Goal: Information Seeking & Learning: Check status

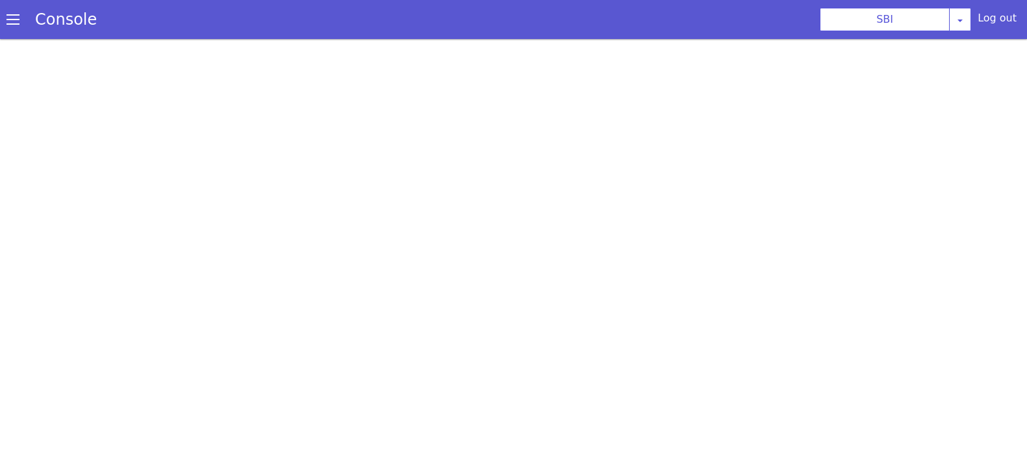
scroll to position [3, 0]
select select "TRANSFER"
select select "en"
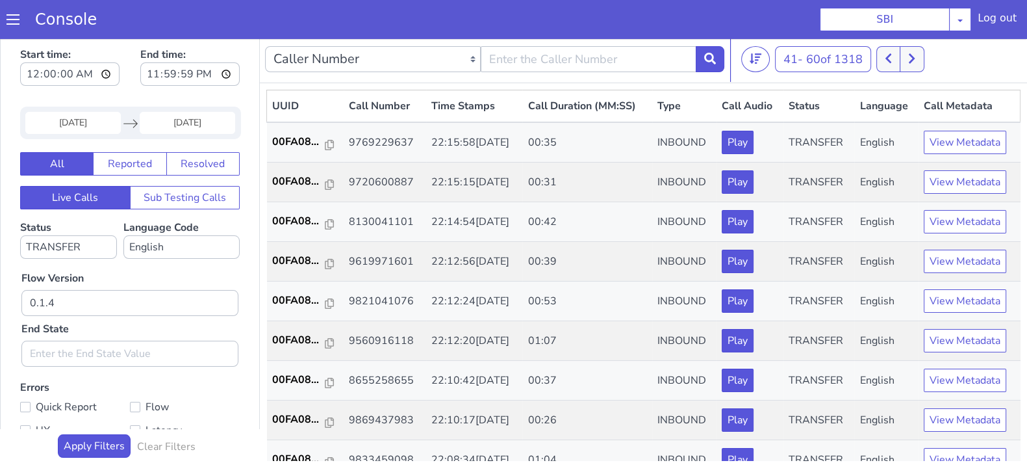
scroll to position [406, 0]
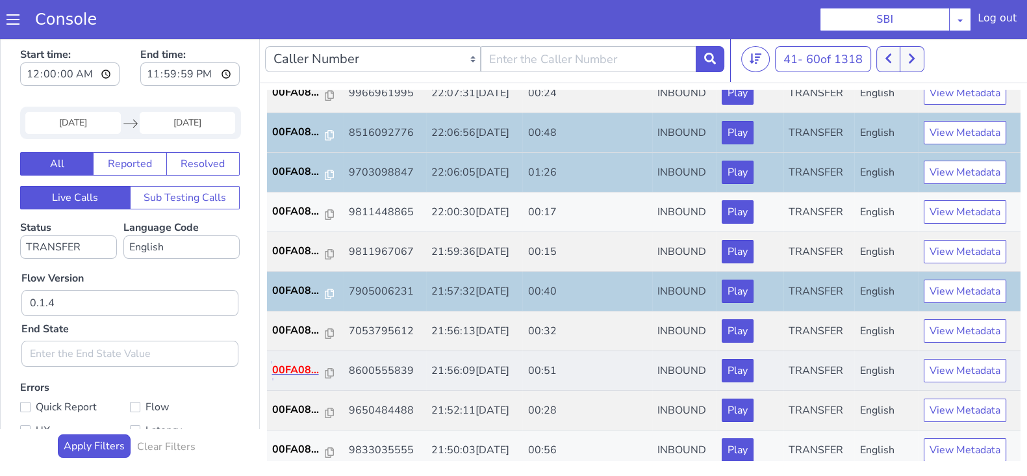
click at [294, 364] on p "00FA08..." at bounding box center [298, 370] width 53 height 16
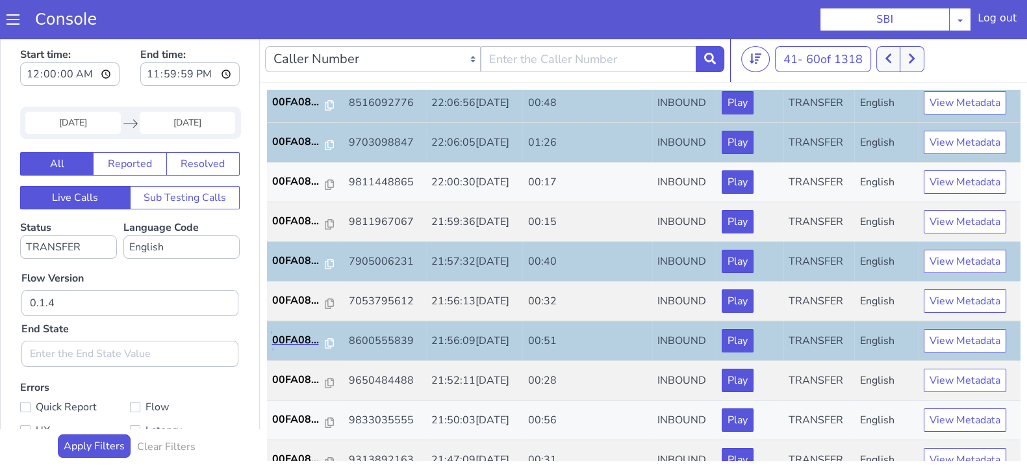
scroll to position [452, 0]
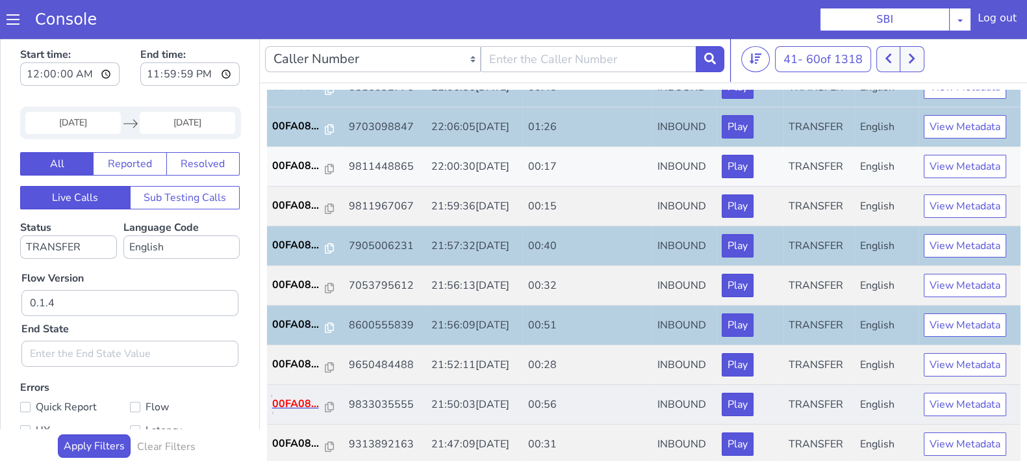
click at [288, 396] on p "00FA08..." at bounding box center [298, 404] width 53 height 16
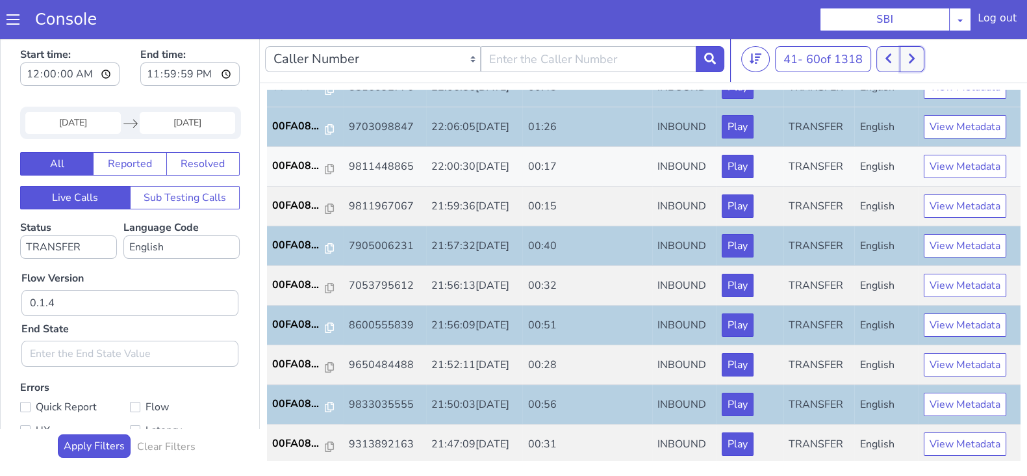
click at [915, 58] on icon at bounding box center [911, 59] width 7 height 12
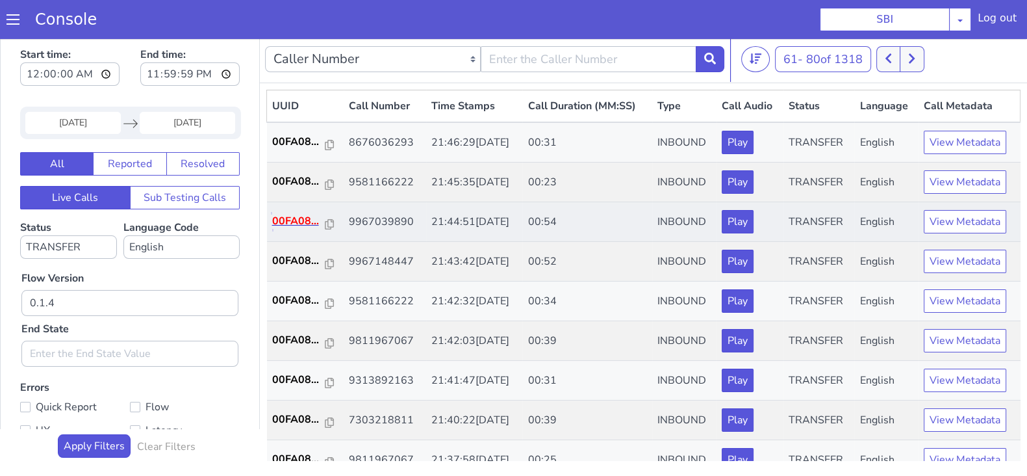
click at [294, 220] on p "00FA08..." at bounding box center [298, 221] width 53 height 16
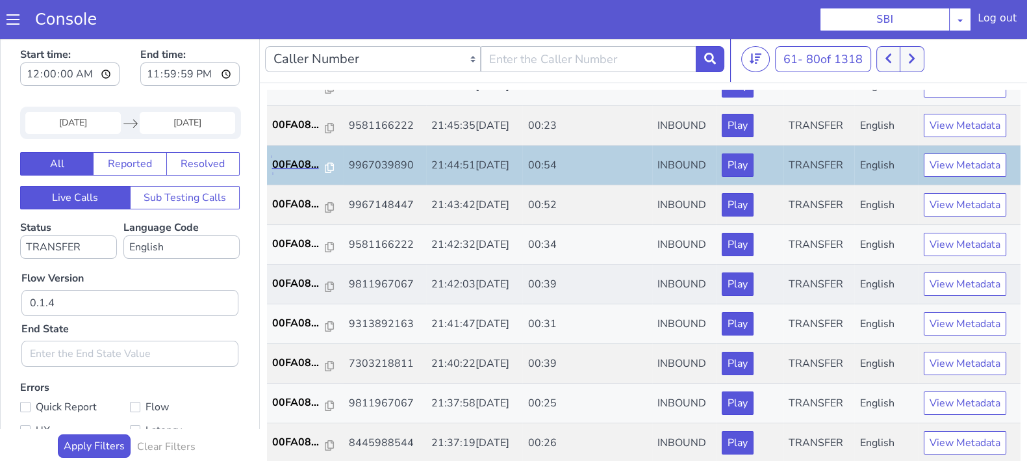
scroll to position [81, 0]
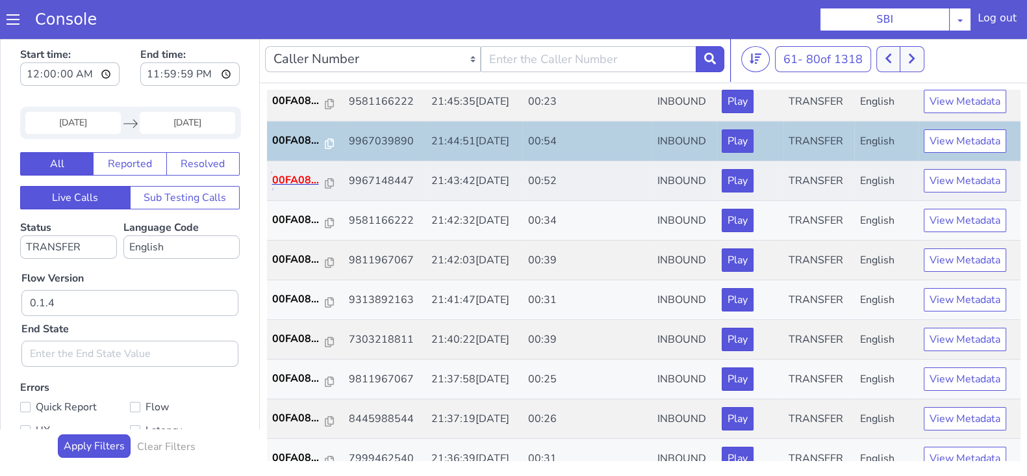
click at [287, 174] on p "00FA08..." at bounding box center [298, 180] width 53 height 16
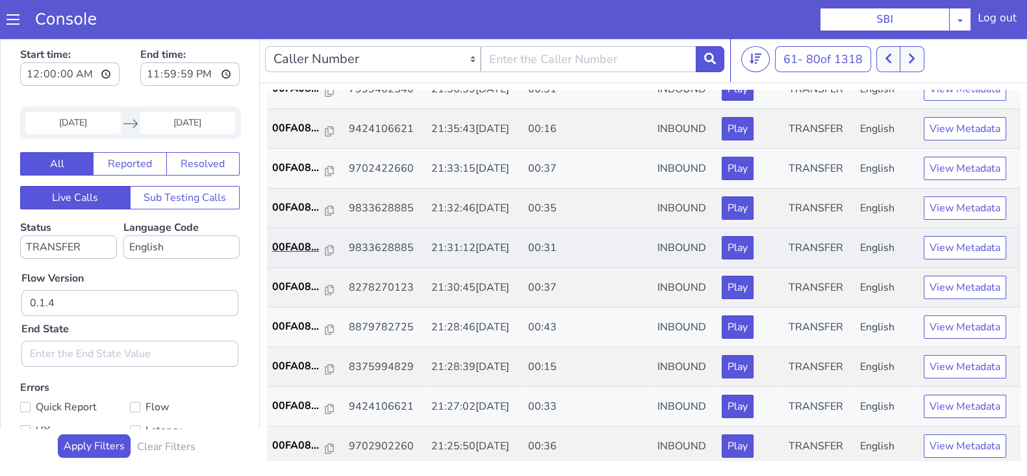
scroll to position [452, 0]
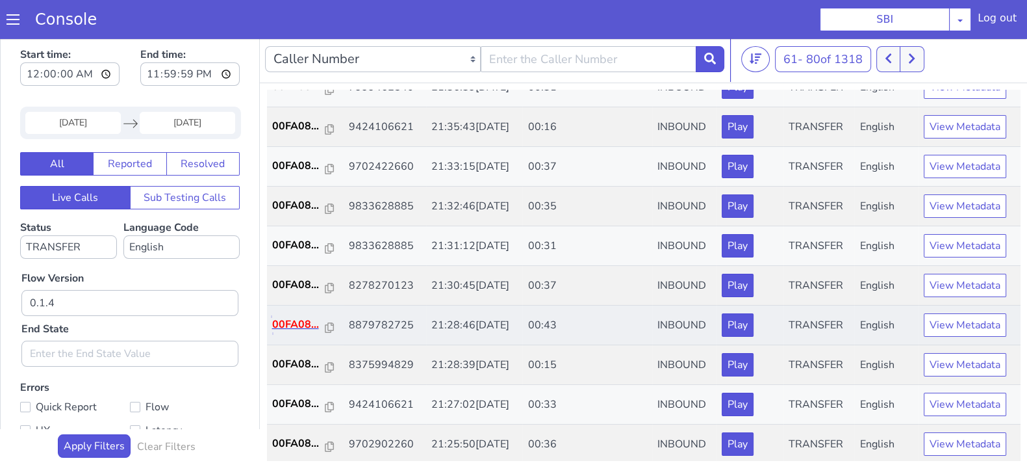
click at [283, 323] on p "00FA08..." at bounding box center [298, 324] width 53 height 16
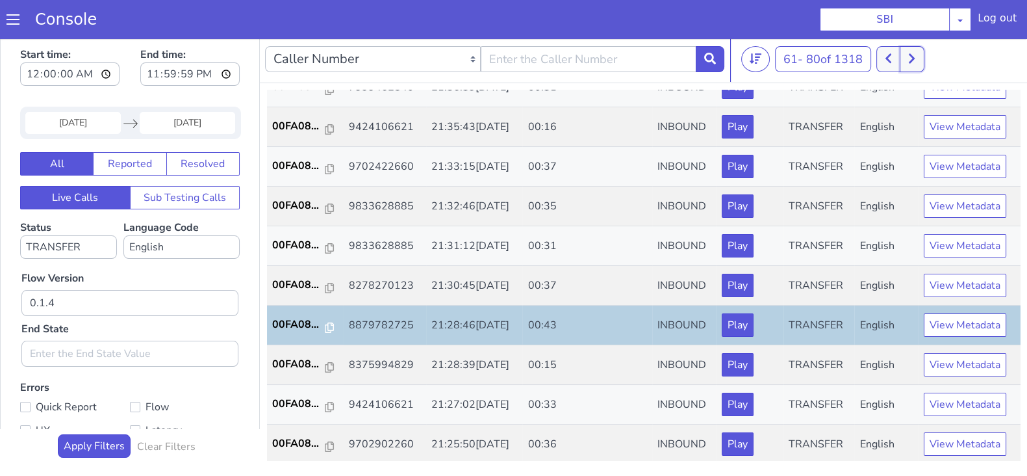
click at [922, 51] on button at bounding box center [912, 59] width 24 height 26
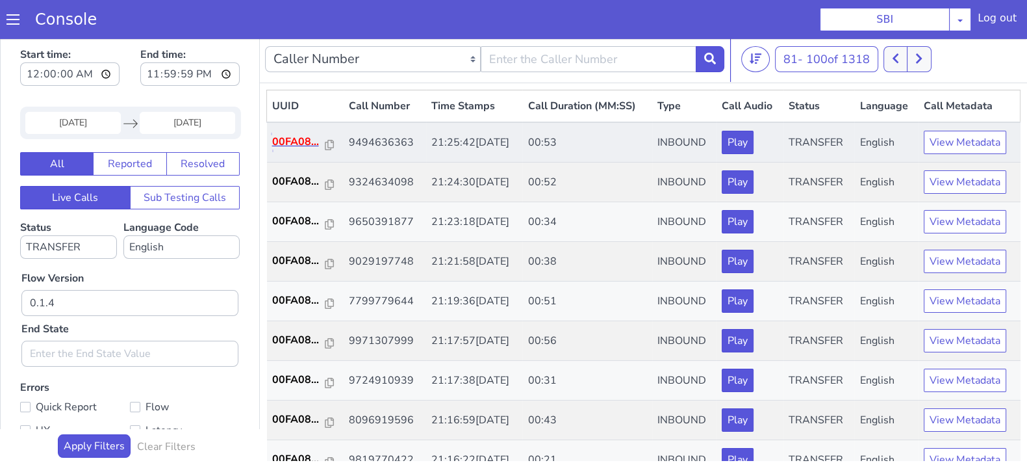
click at [302, 134] on p "00FA08..." at bounding box center [298, 142] width 53 height 16
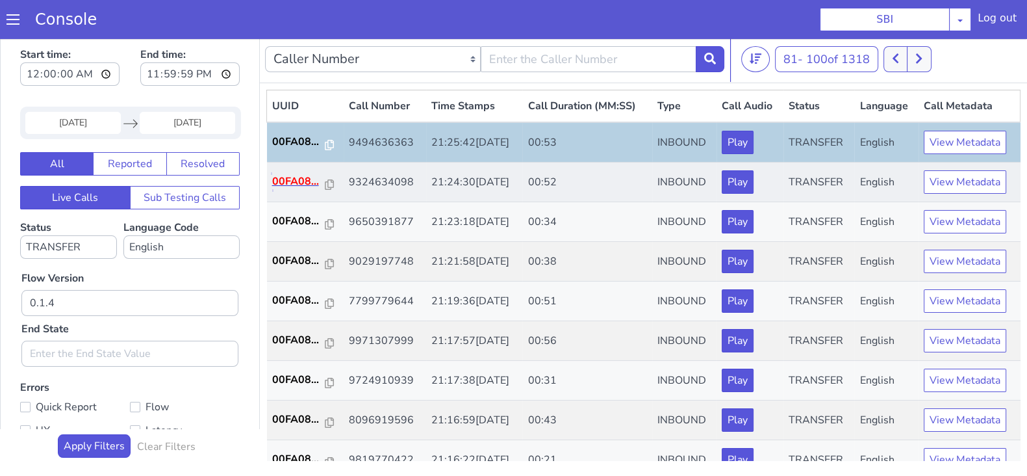
click at [292, 185] on p "00FA08..." at bounding box center [298, 181] width 53 height 16
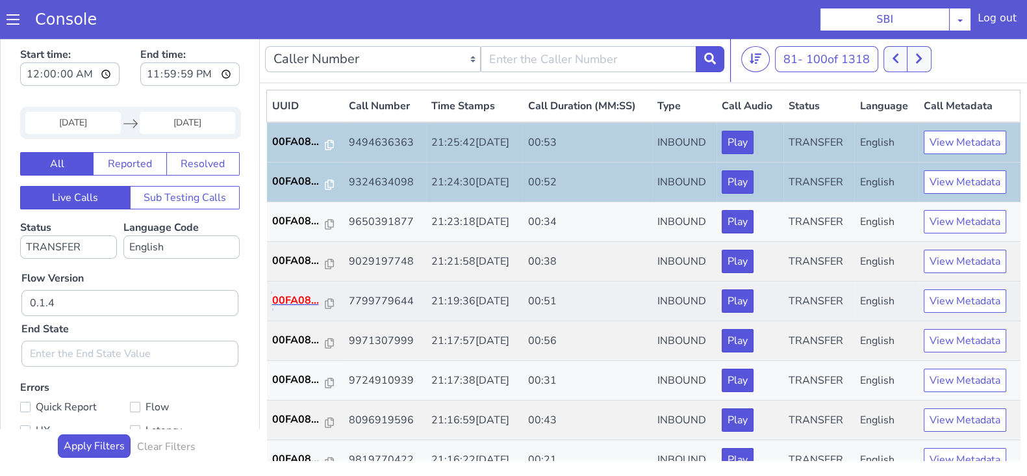
click at [283, 302] on p "00FA08..." at bounding box center [298, 300] width 53 height 16
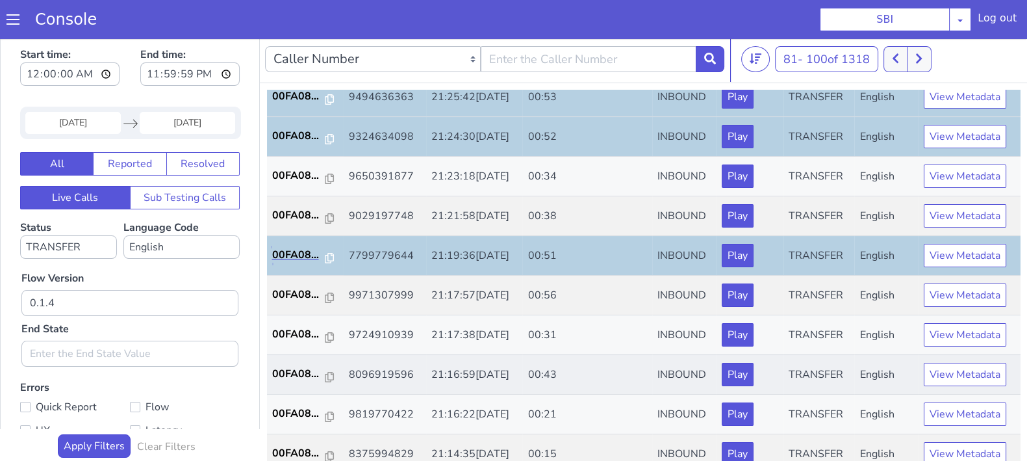
scroll to position [81, 0]
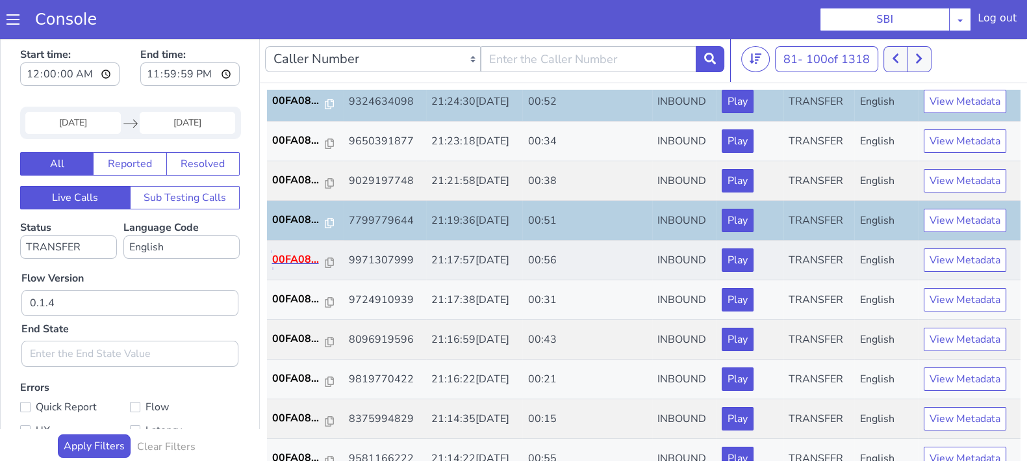
click at [303, 254] on p "00FA08..." at bounding box center [298, 259] width 53 height 16
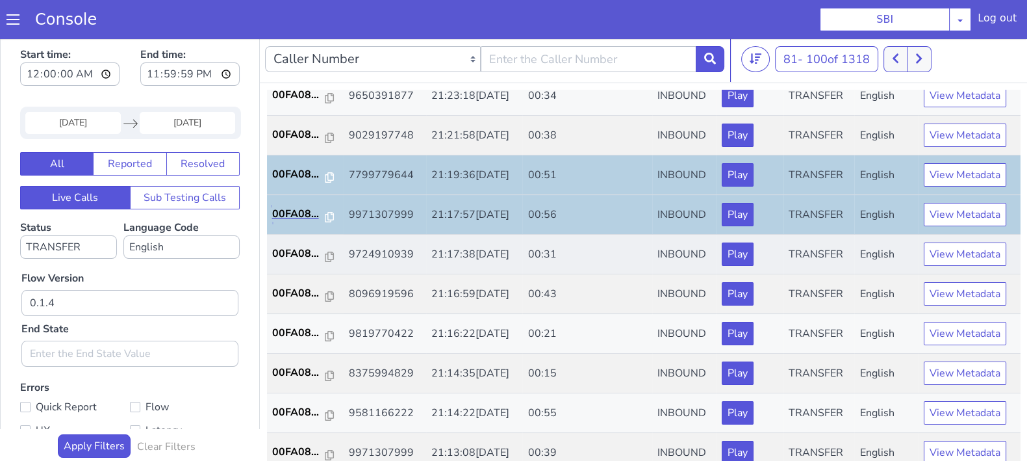
scroll to position [162, 0]
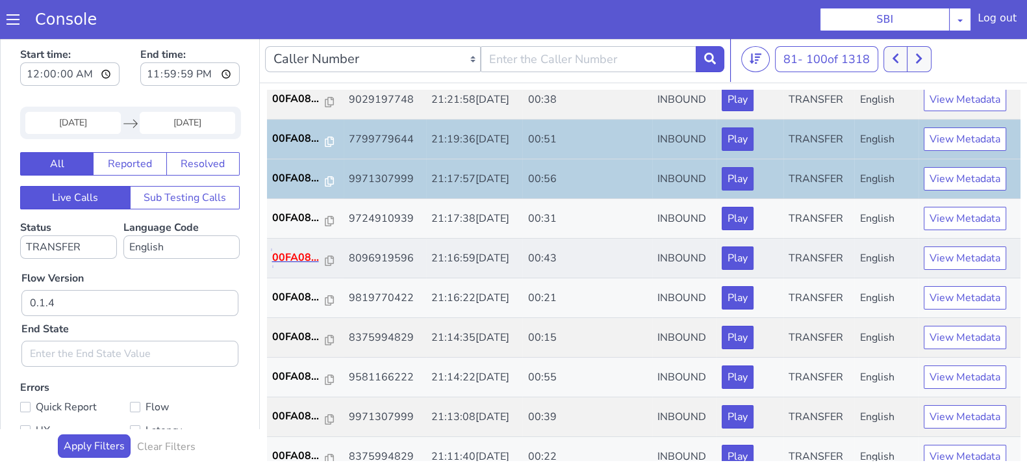
click at [296, 258] on p "00FA08..." at bounding box center [298, 258] width 53 height 16
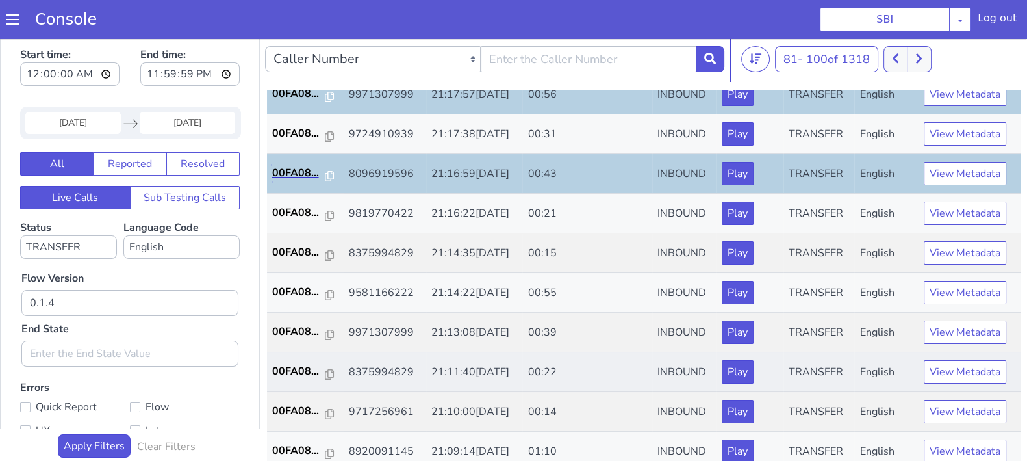
scroll to position [324, 0]
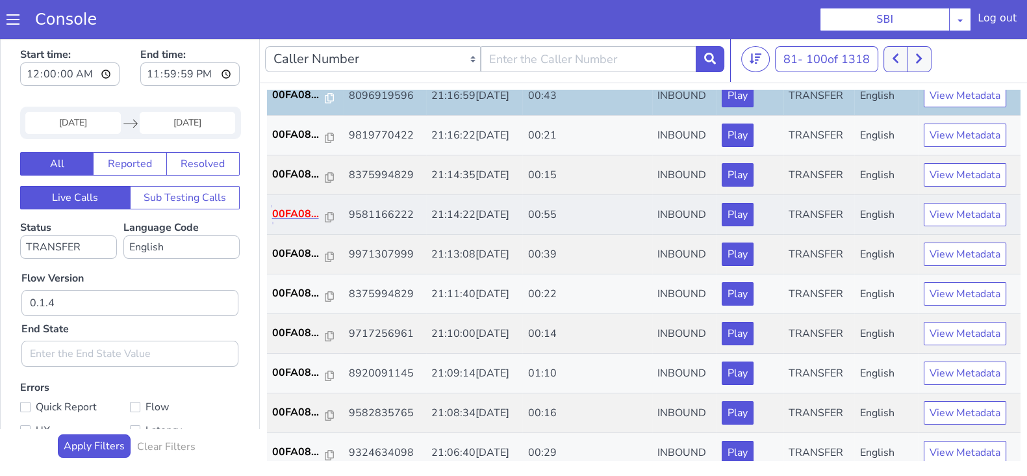
click at [298, 206] on p "00FA08..." at bounding box center [298, 214] width 53 height 16
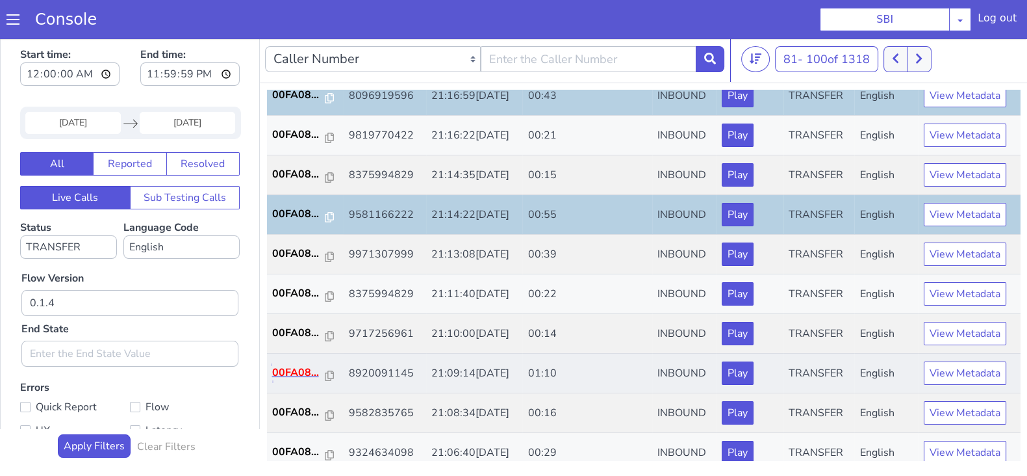
click at [301, 371] on p "00FA08..." at bounding box center [298, 373] width 53 height 16
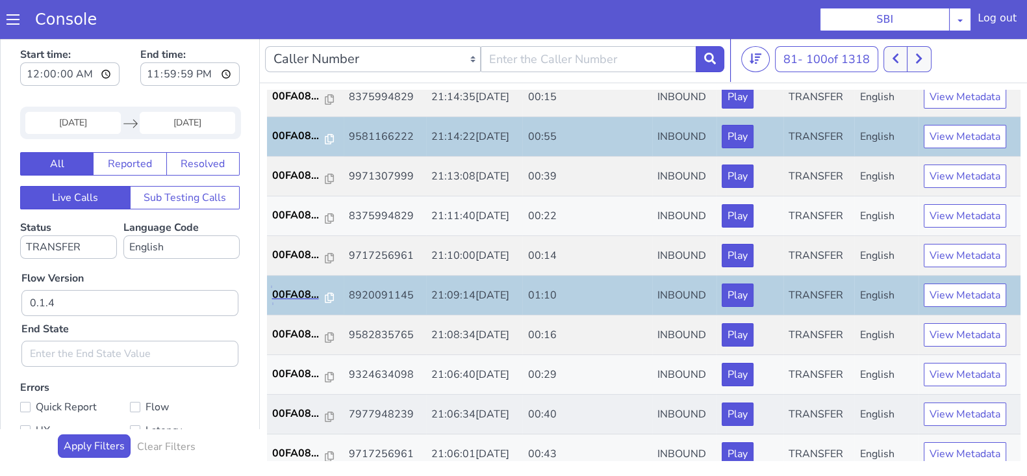
scroll to position [452, 0]
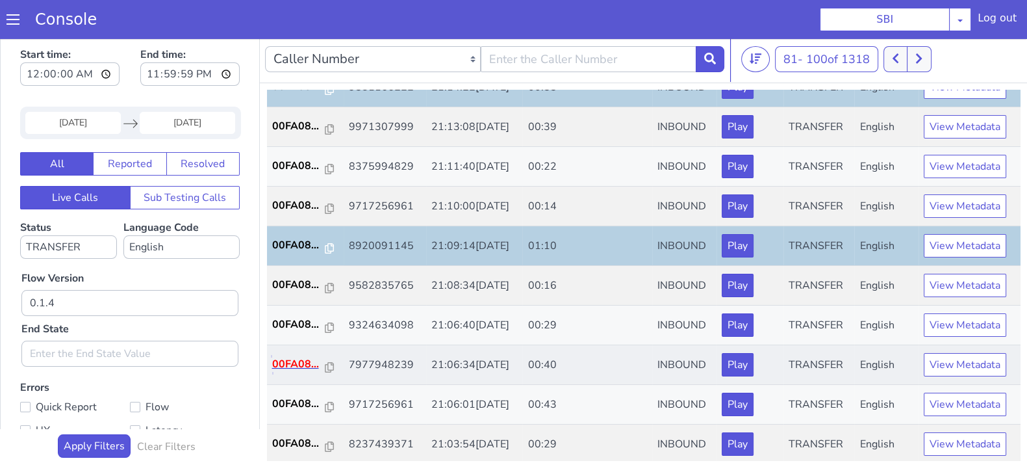
click at [279, 362] on p "00FA08..." at bounding box center [298, 364] width 53 height 16
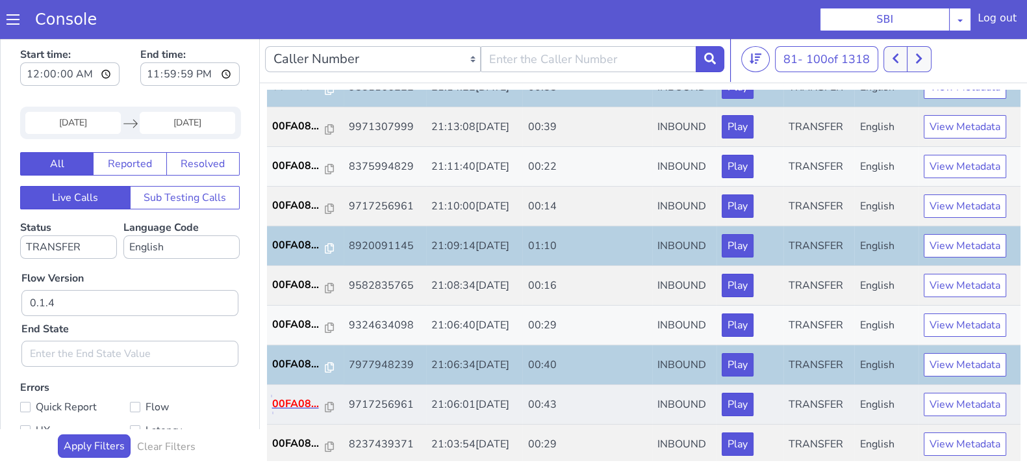
click at [306, 399] on p "00FA08..." at bounding box center [298, 404] width 53 height 16
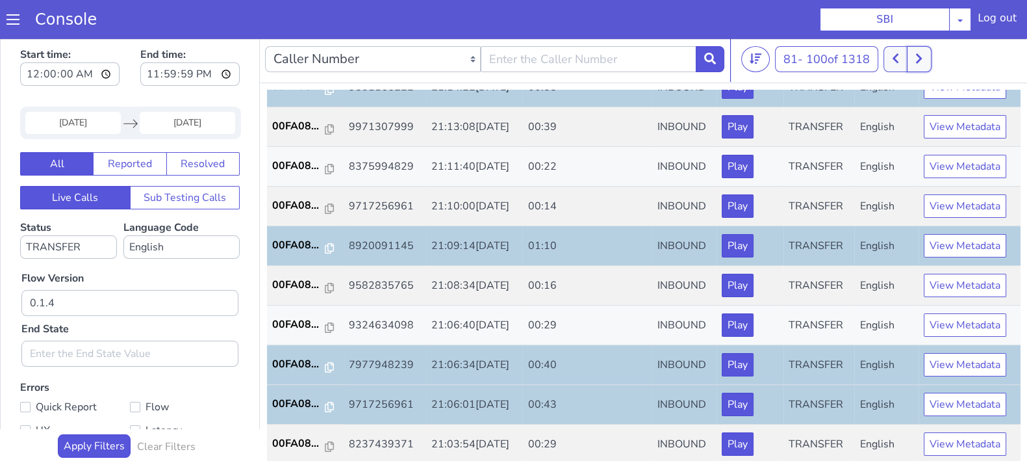
click at [923, 64] on button at bounding box center [919, 59] width 24 height 26
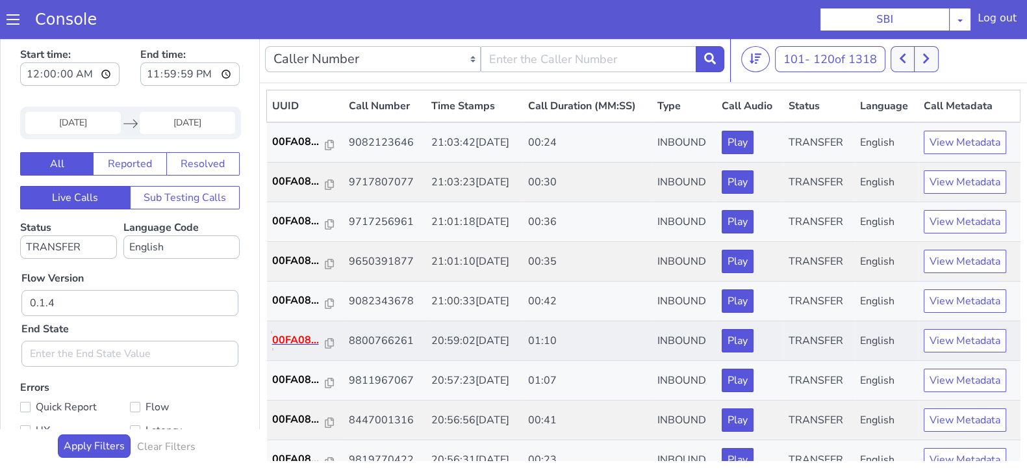
click at [288, 341] on p "00FA08..." at bounding box center [298, 340] width 53 height 16
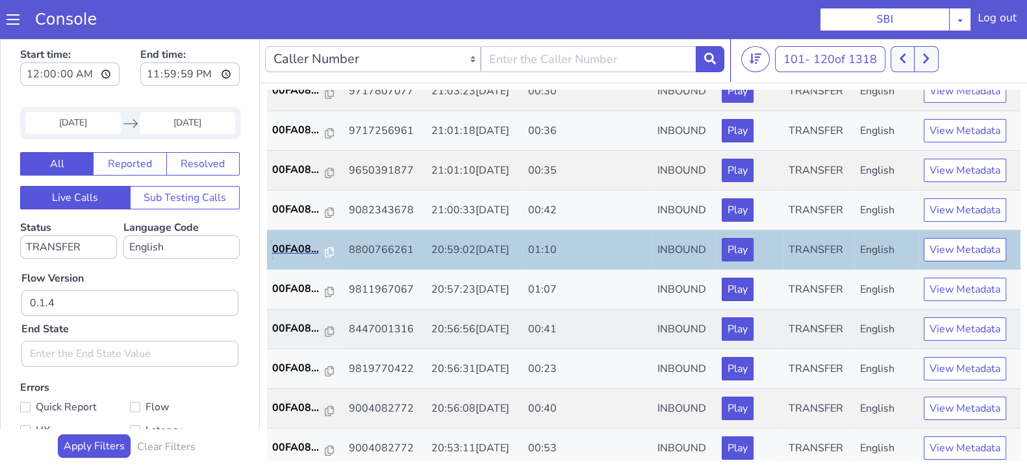
scroll to position [244, 0]
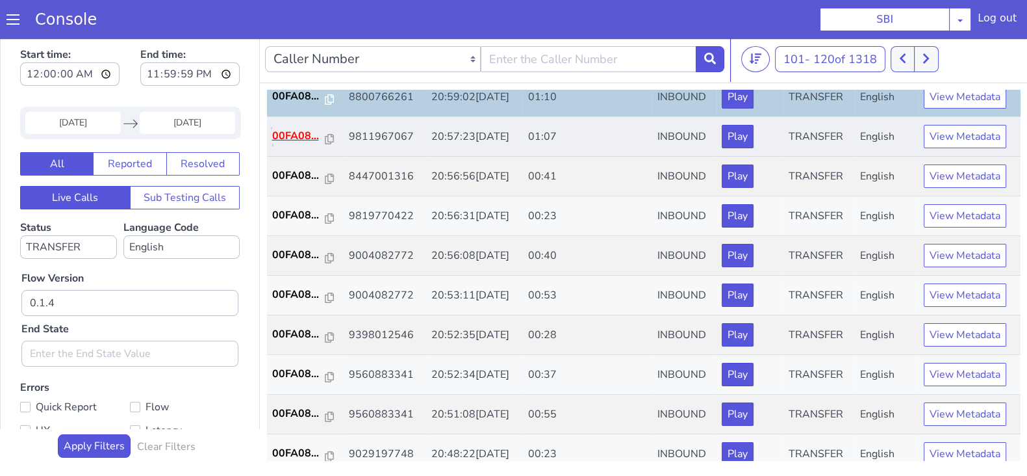
click at [288, 136] on p "00FA08..." at bounding box center [298, 136] width 53 height 16
